Goal: Information Seeking & Learning: Find specific page/section

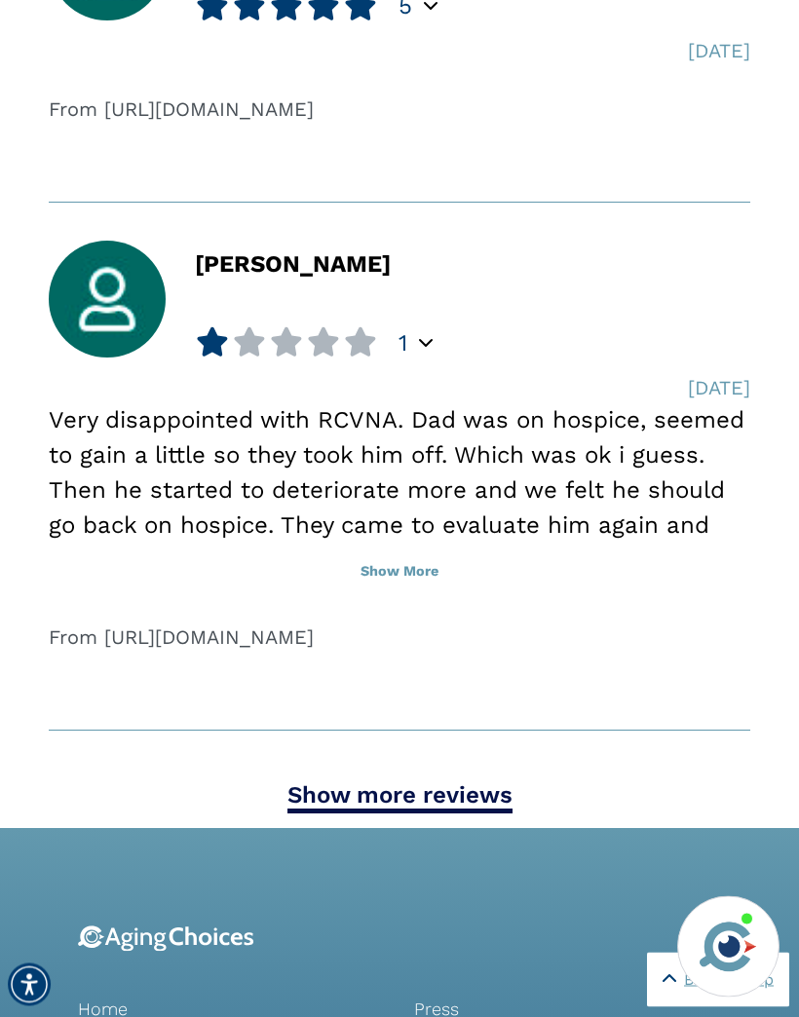
scroll to position [3803, 0]
click at [390, 572] on button "Show More" at bounding box center [399, 571] width 701 height 43
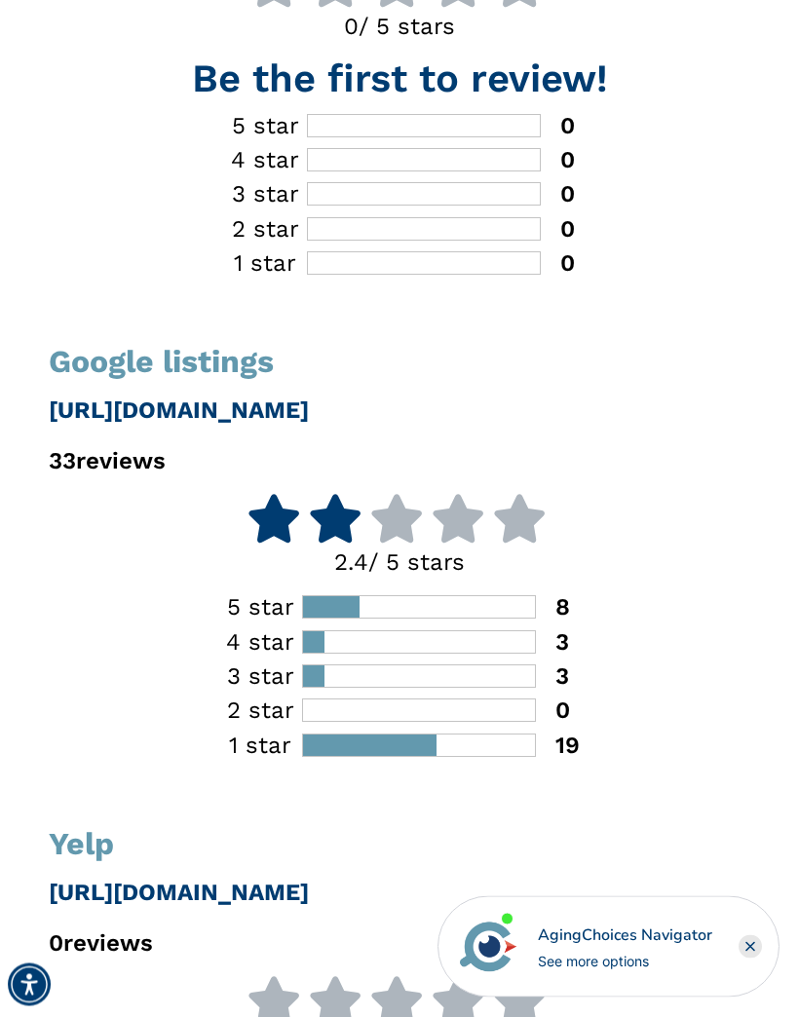
scroll to position [0, 0]
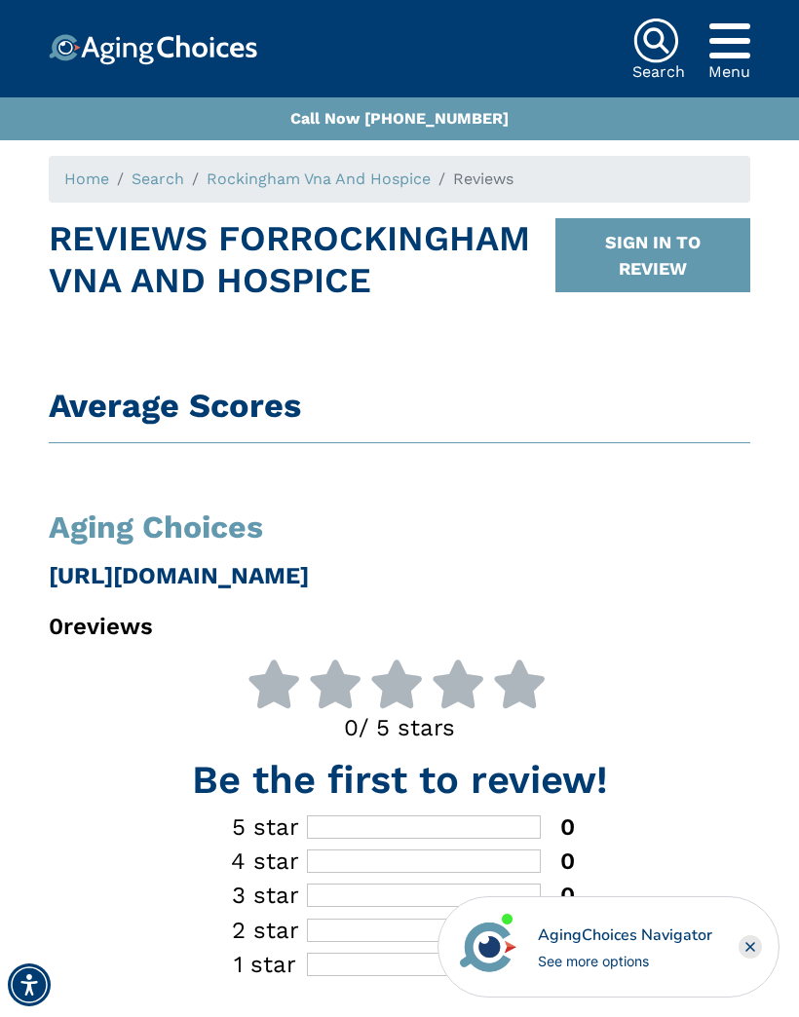
click at [653, 46] on img at bounding box center [655, 41] width 47 height 47
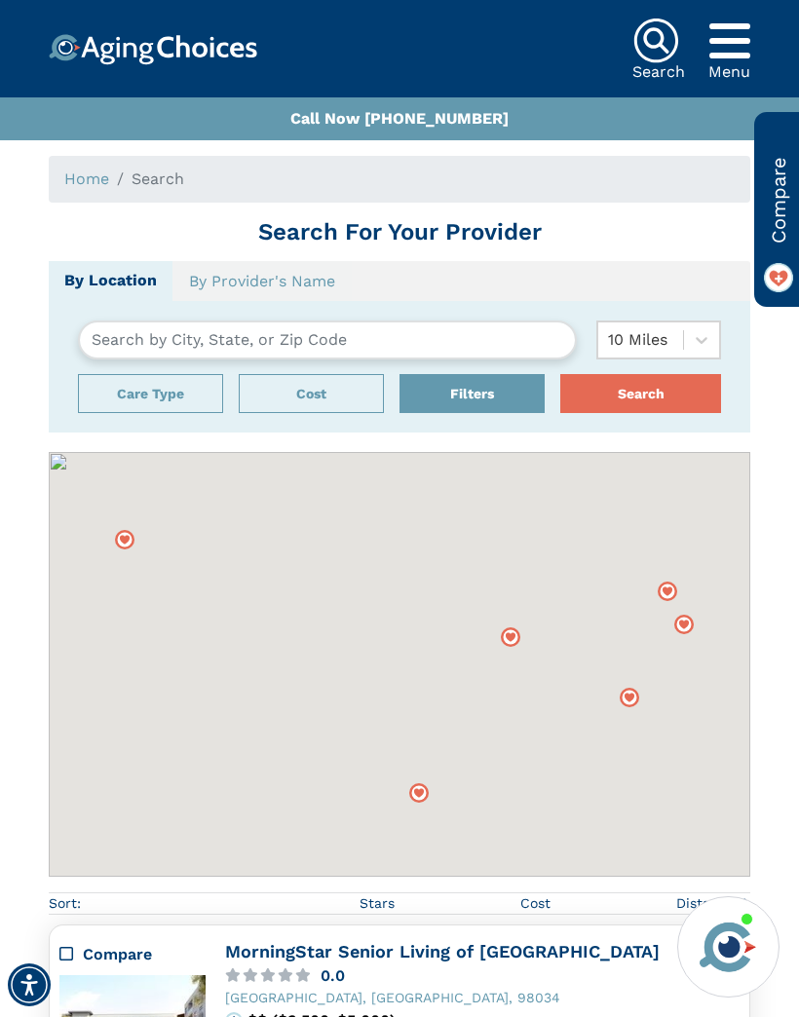
click at [349, 324] on input "text" at bounding box center [327, 339] width 499 height 39
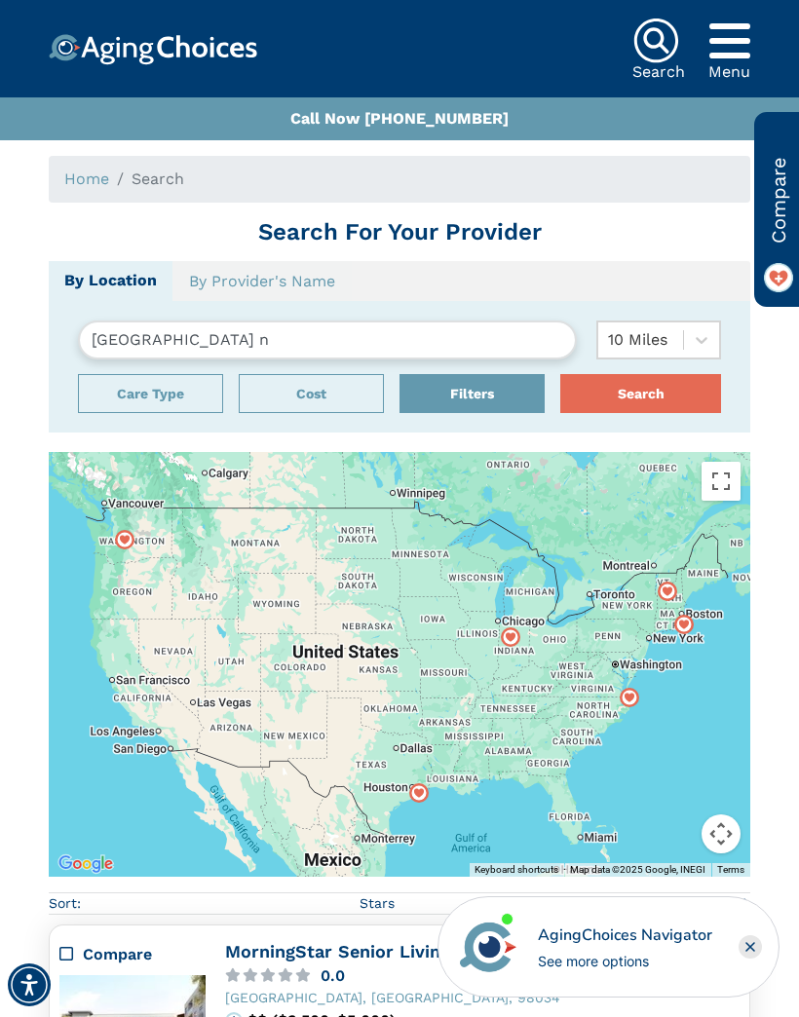
type input "[GEOGRAPHIC_DATA] nh"
click at [640, 392] on button "Search" at bounding box center [640, 393] width 161 height 39
click at [481, 327] on input "text" at bounding box center [327, 339] width 499 height 39
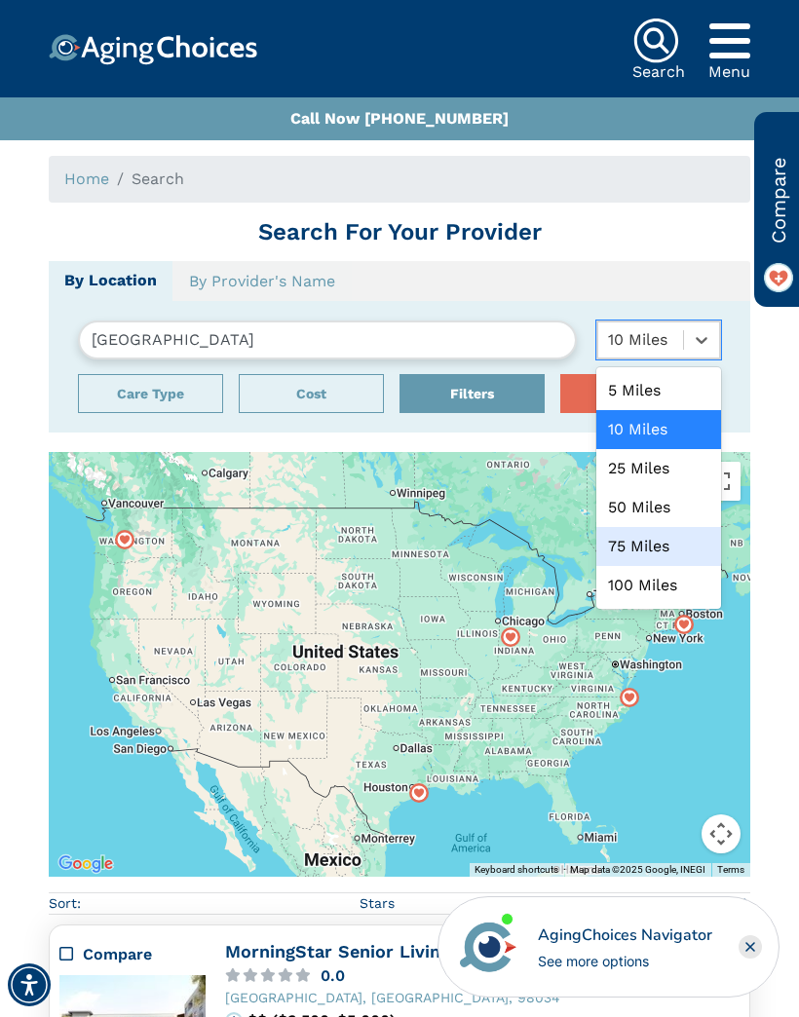
click at [679, 540] on div "75 Miles" at bounding box center [658, 546] width 125 height 39
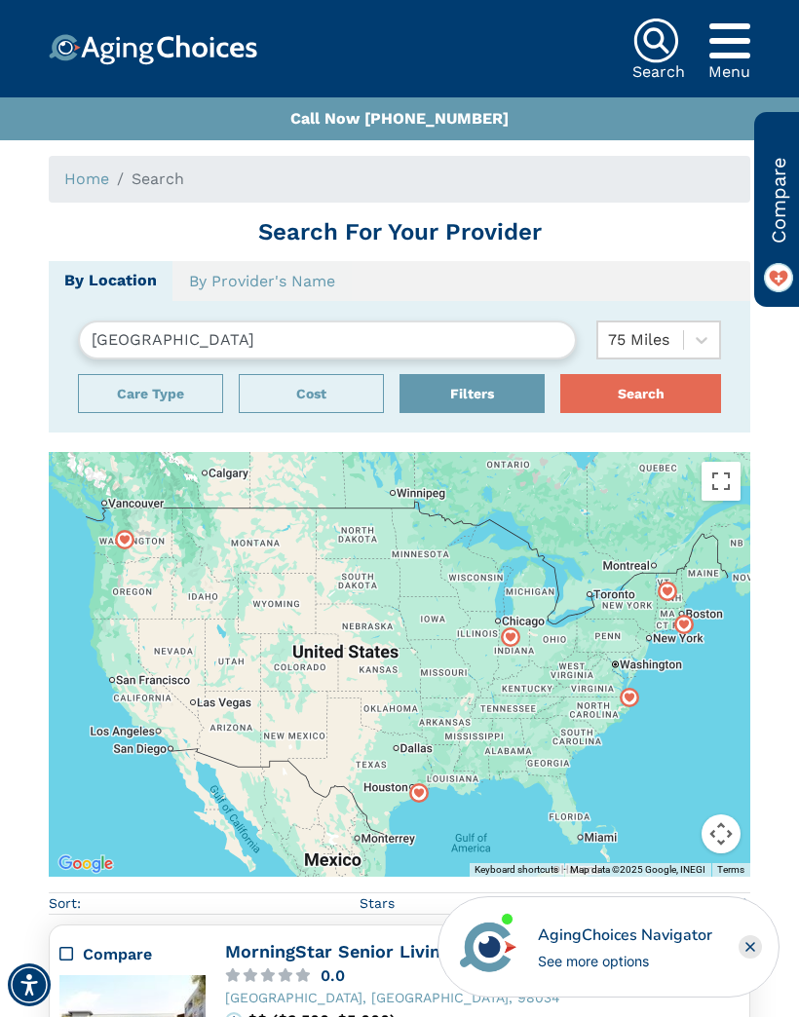
type input "[GEOGRAPHIC_DATA]"
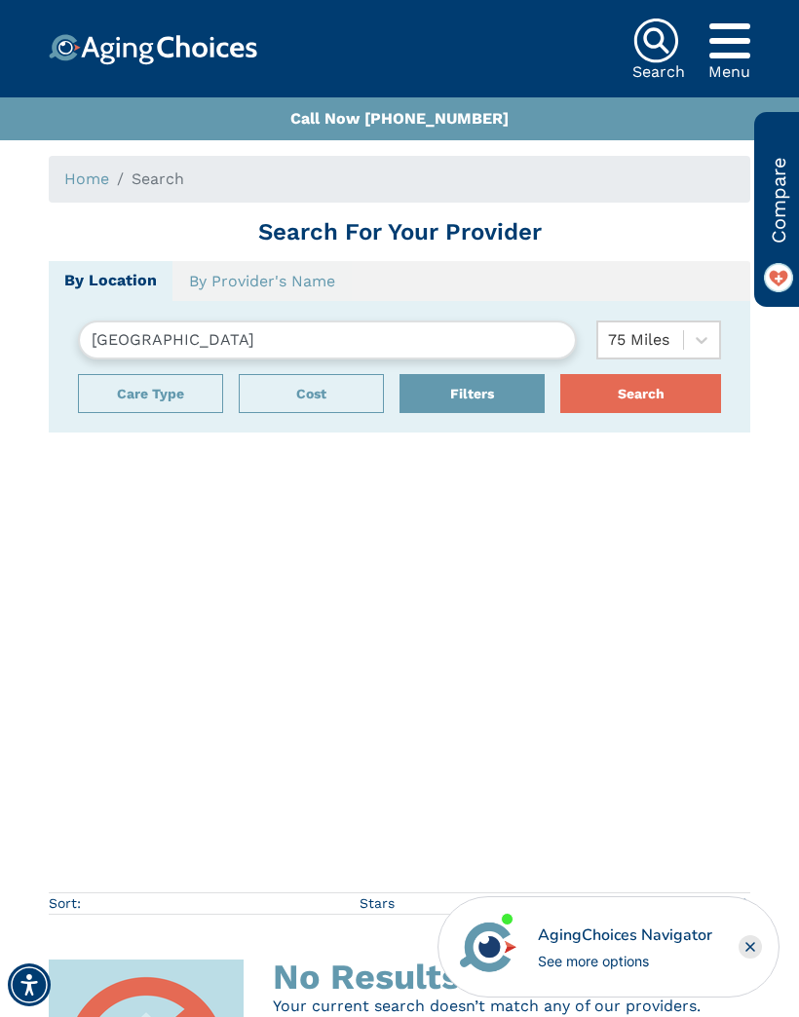
click at [168, 392] on button "Care Type" at bounding box center [150, 393] width 145 height 39
